Goal: Transaction & Acquisition: Purchase product/service

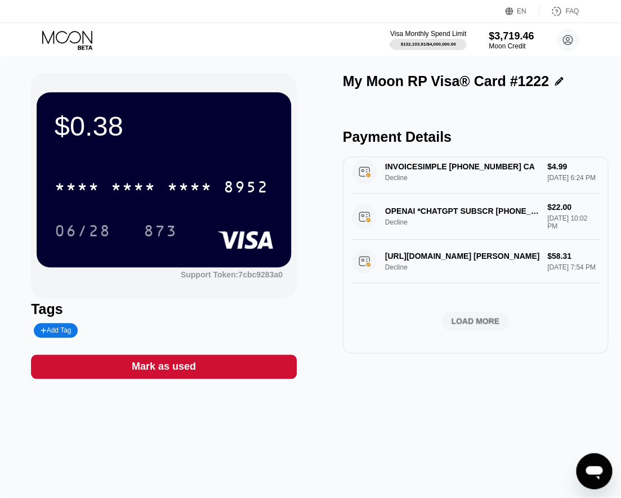
scroll to position [744, 0]
click at [480, 320] on div "LOAD MORE" at bounding box center [475, 321] width 48 height 10
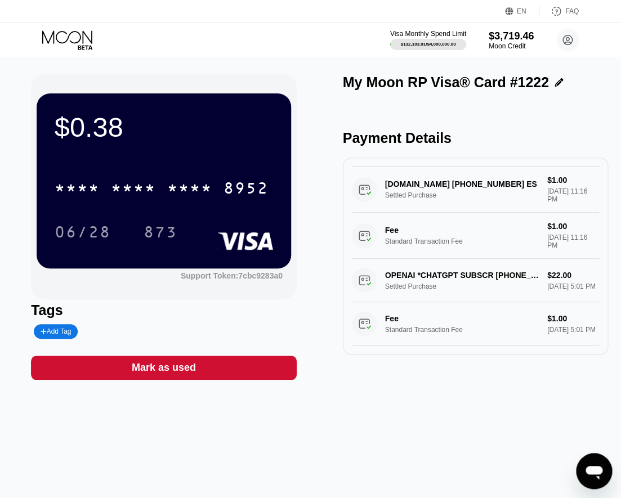
scroll to position [1400, 0]
click at [513, 34] on div "$3,719.46" at bounding box center [511, 36] width 46 height 12
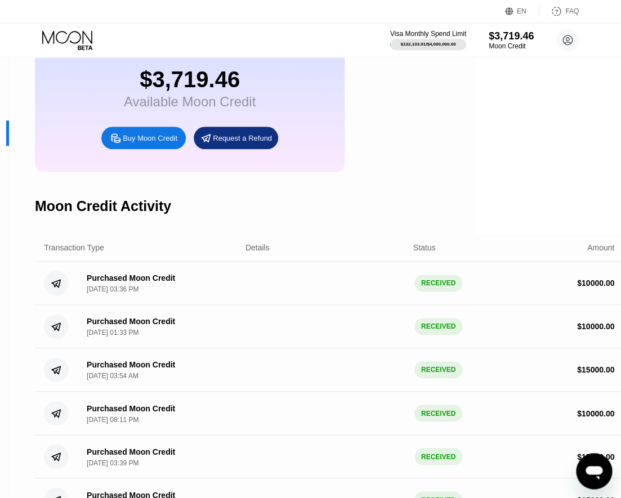
scroll to position [0, 145]
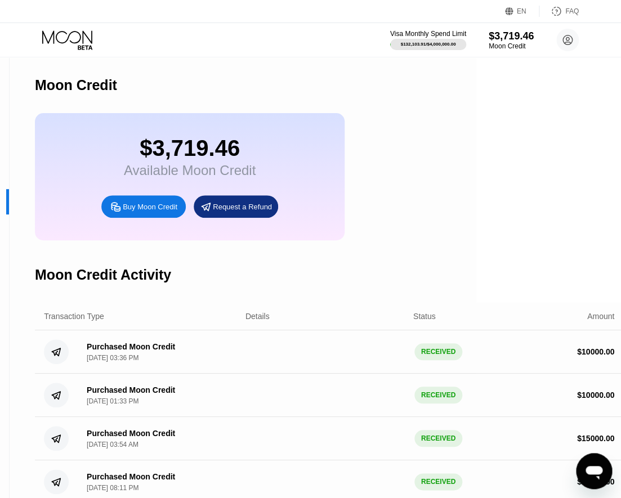
click at [152, 209] on div "Buy Moon Credit" at bounding box center [150, 207] width 55 height 10
type input "0"
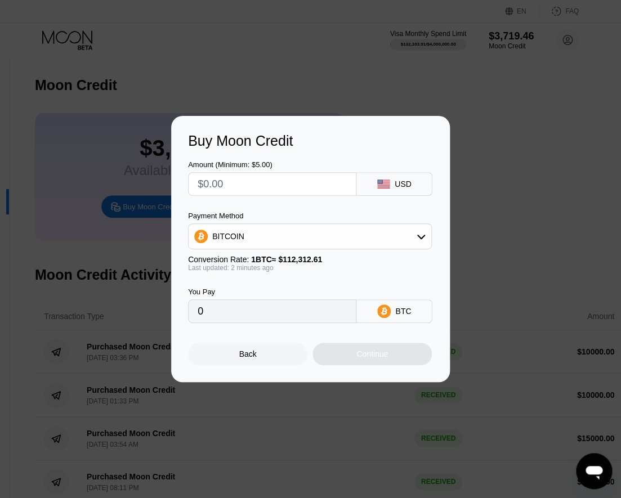
click at [288, 241] on div "BITCOIN" at bounding box center [310, 236] width 243 height 23
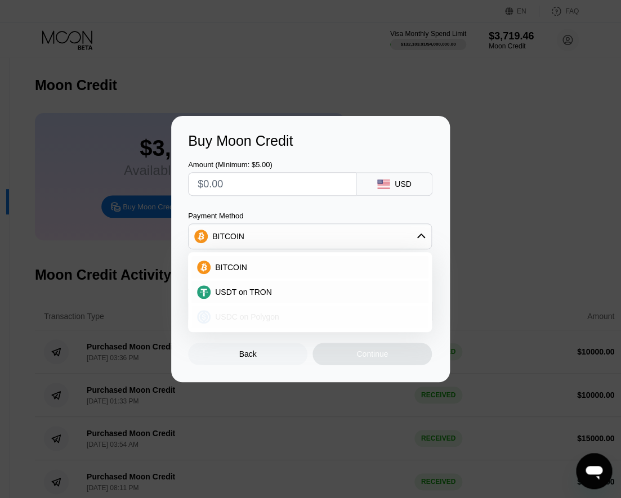
click at [241, 319] on span "USDC on Polygon" at bounding box center [247, 316] width 64 height 9
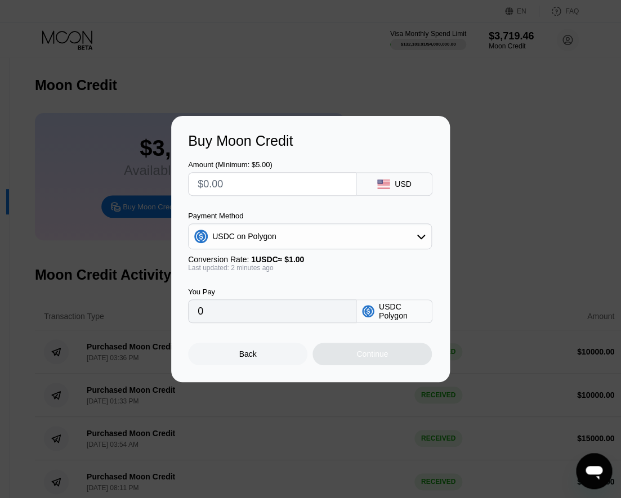
click at [265, 189] on input "text" at bounding box center [272, 184] width 149 height 23
type input "$1"
type input "1.00000000"
type input "$150"
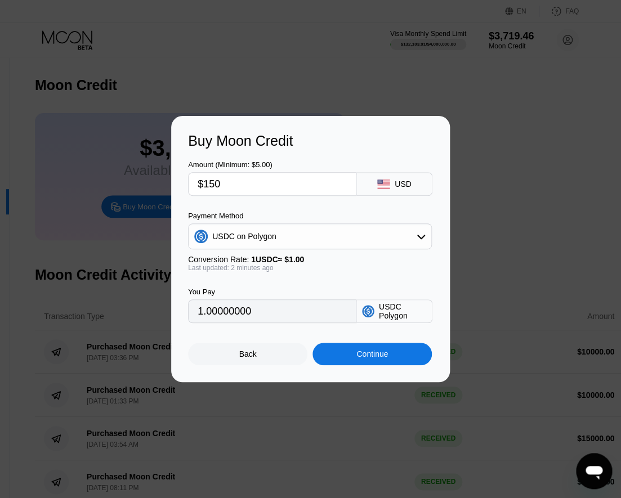
type input "150.00000000"
type input "$1500"
type input "1500.00000000"
type input "$15000"
type input "15000.00000000"
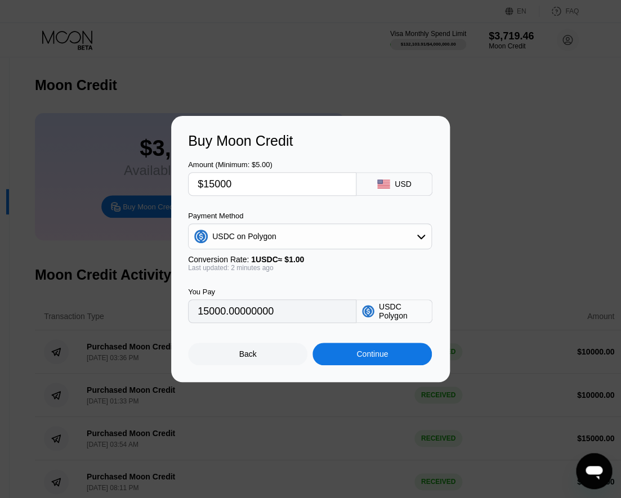
type input "$150000"
type input "150000.00000000"
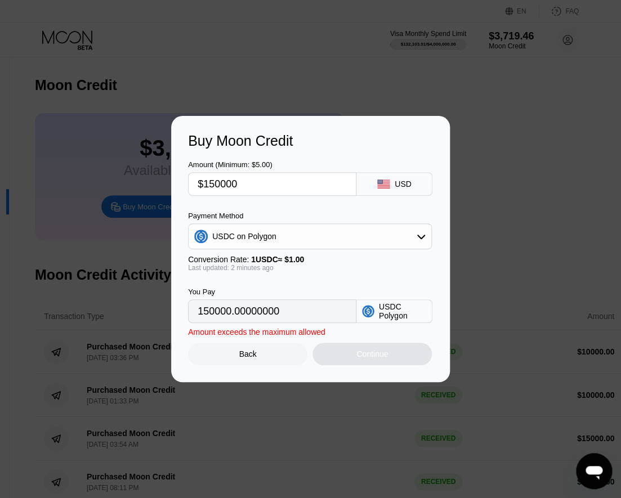
type input "$15000"
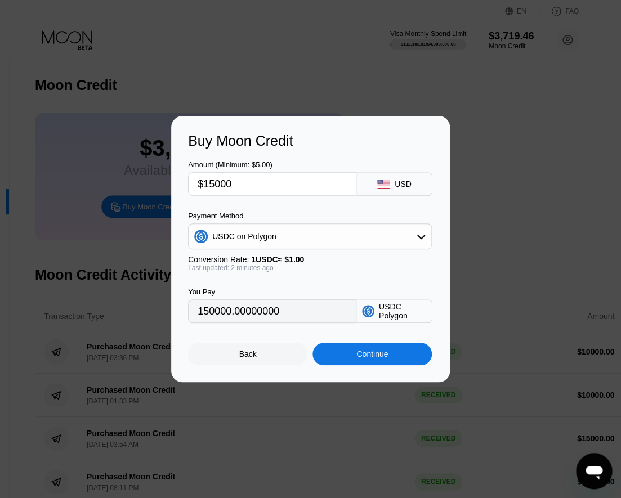
type input "15000.00000000"
type input "$15000"
click at [350, 365] on div "Continue" at bounding box center [371, 354] width 119 height 23
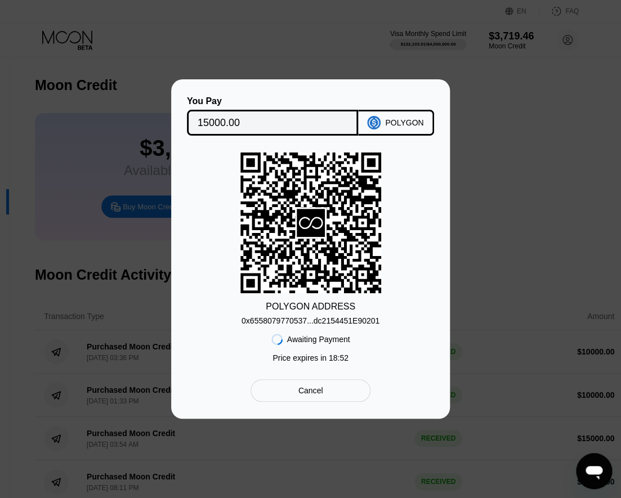
click at [344, 320] on div "0x6558079770537...dc2154451E90201" at bounding box center [310, 320] width 138 height 9
